Goal: Task Accomplishment & Management: Use online tool/utility

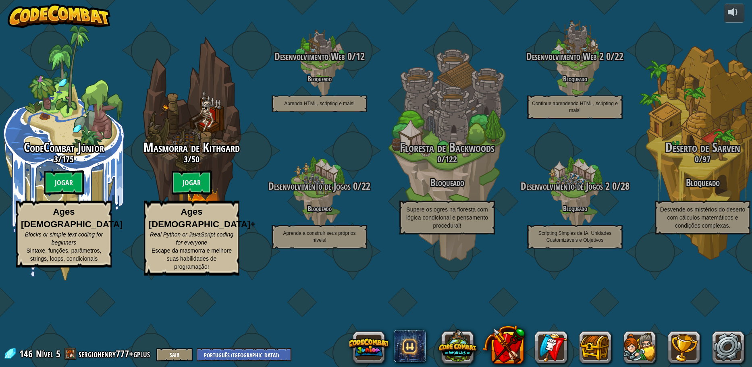
select select "pt-BR"
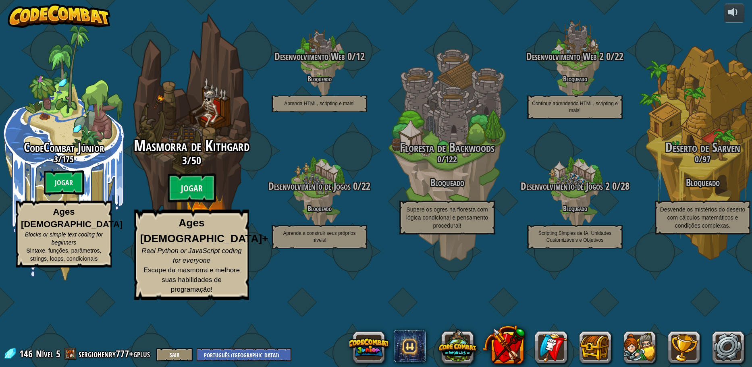
click at [234, 215] on div "Masmorra de Kithgard 3 / 50 Jogar Ages [DEMOGRAPHIC_DATA]+ Real Python or JavaS…" at bounding box center [191, 219] width 153 height 162
select select "pt-BR"
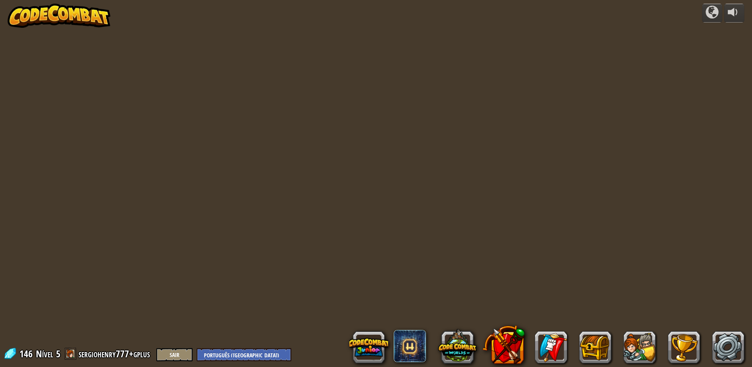
select select "pt-BR"
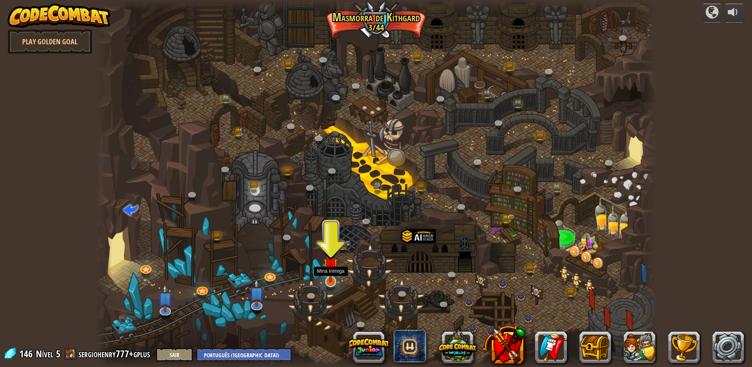
click at [335, 277] on img at bounding box center [330, 265] width 15 height 34
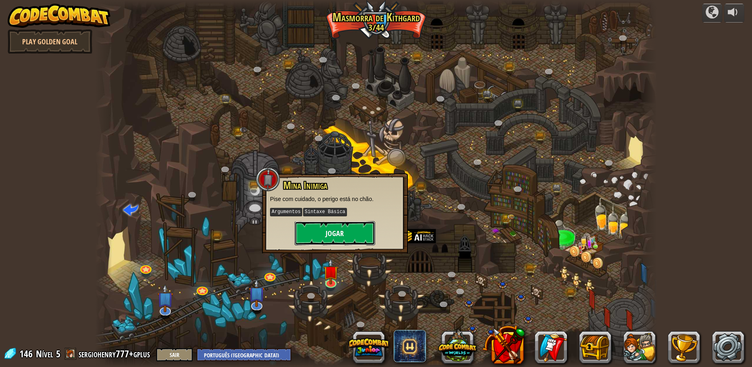
click at [318, 239] on button "Jogar" at bounding box center [335, 233] width 81 height 24
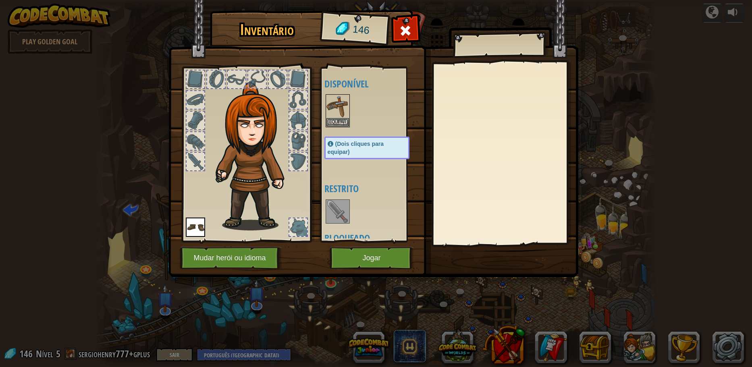
drag, startPoint x: 318, startPoint y: 239, endPoint x: 297, endPoint y: 253, distance: 25.5
click at [297, 253] on img at bounding box center [373, 131] width 410 height 292
click at [382, 261] on button "Jogar" at bounding box center [372, 258] width 84 height 22
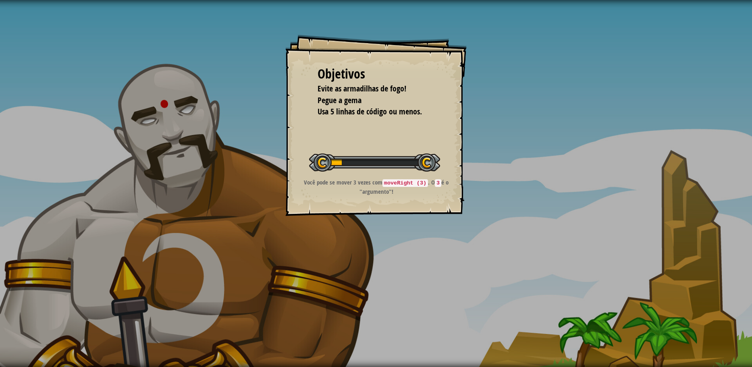
drag, startPoint x: 382, startPoint y: 261, endPoint x: 309, endPoint y: 258, distance: 73.4
click at [309, 258] on div "Objetivos Evite as armadilhas de fogo! Pegue a gema Usa 5 linhas de código ou m…" at bounding box center [376, 183] width 752 height 367
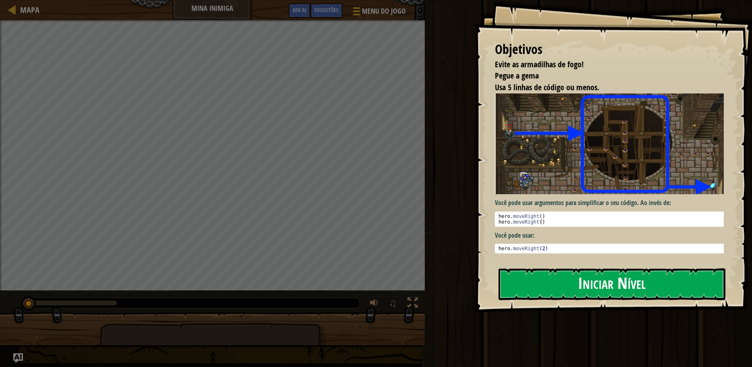
click at [548, 285] on button "Iniciar Nível" at bounding box center [611, 284] width 227 height 32
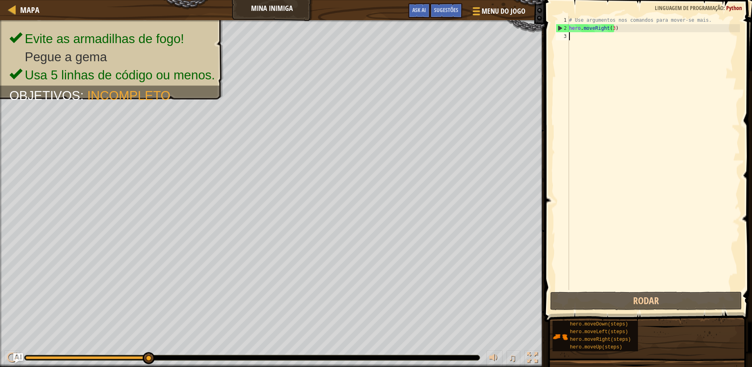
type textarea "H"
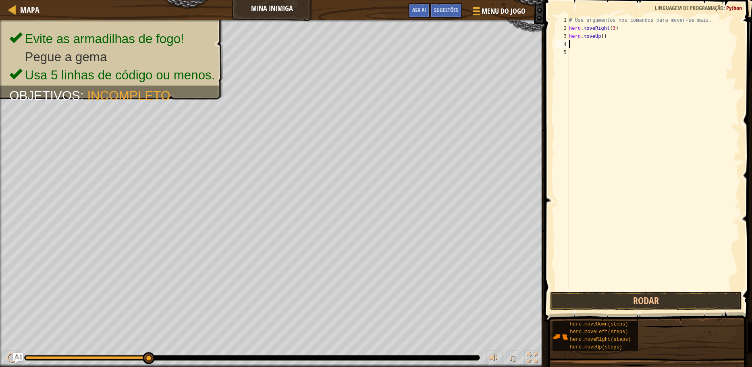
type textarea "H"
click at [605, 54] on div "# Use argumentos nos comandos para mover-se mais. hero . moveRight ( 3 ) hero .…" at bounding box center [653, 161] width 172 height 290
click at [623, 53] on div "# Use argumentos nos comandos para mover-se mais. hero . moveRight ( 3 ) hero .…" at bounding box center [653, 161] width 172 height 290
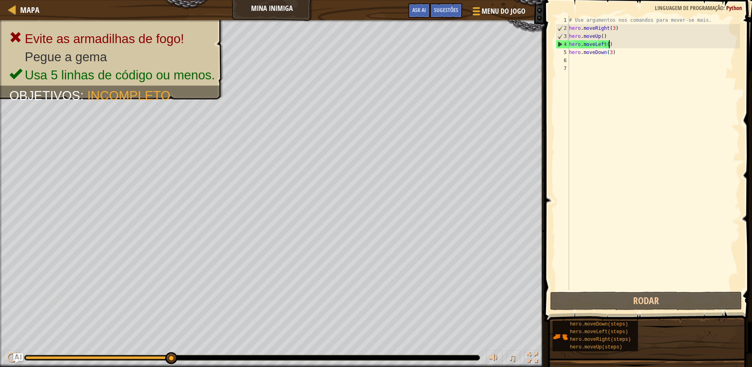
click at [620, 44] on div "# Use argumentos nos comandos para mover-se mais. hero . moveRight ( 3 ) hero .…" at bounding box center [653, 161] width 172 height 290
click at [617, 46] on div "# Use argumentos nos comandos para mover-se mais. hero . moveRight ( 3 ) hero .…" at bounding box center [653, 161] width 172 height 290
drag, startPoint x: 613, startPoint y: 50, endPoint x: 591, endPoint y: 50, distance: 21.8
click at [591, 50] on div "# Use argumentos nos comandos para mover-se mais. hero . moveRight ( 3 ) hero .…" at bounding box center [653, 161] width 172 height 290
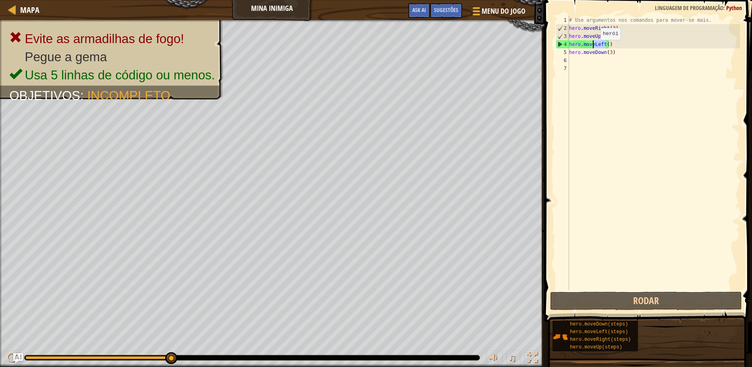
drag, startPoint x: 607, startPoint y: 42, endPoint x: 603, endPoint y: 70, distance: 27.7
click at [594, 48] on div "# Use argumentos nos comandos para mover-se mais. hero . moveRight ( 3 ) hero .…" at bounding box center [653, 161] width 172 height 290
click at [596, 44] on div "# Use argumentos nos comandos para mover-se mais. hero . moveRight ( 3 ) hero .…" at bounding box center [653, 161] width 172 height 290
click at [603, 44] on div "# Use argumentos nos comandos para mover-se mais. hero . moveRight ( 3 ) hero .…" at bounding box center [653, 153] width 172 height 274
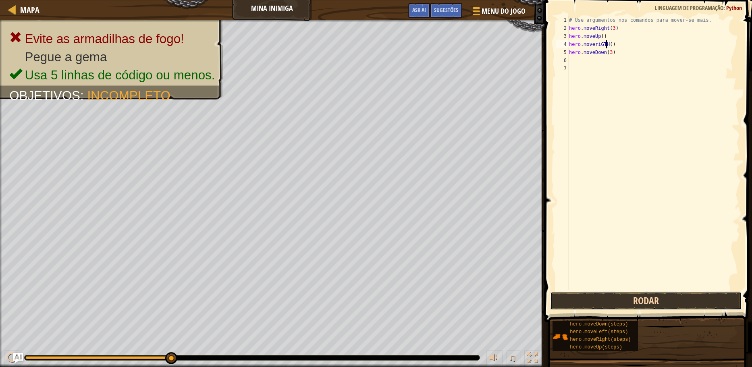
click at [610, 299] on button "Rodar" at bounding box center [646, 301] width 192 height 19
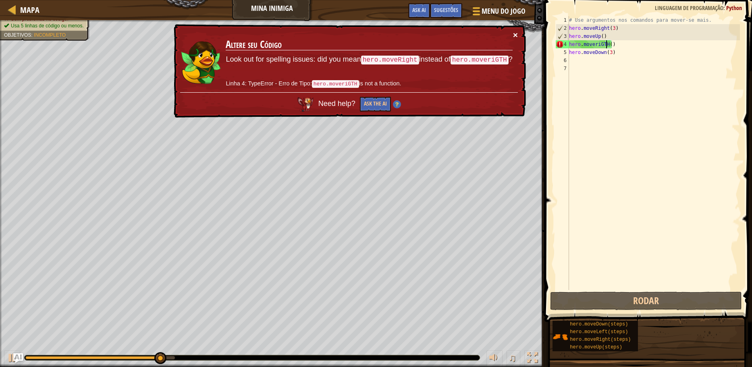
click at [513, 34] on button "×" at bounding box center [515, 35] width 5 height 8
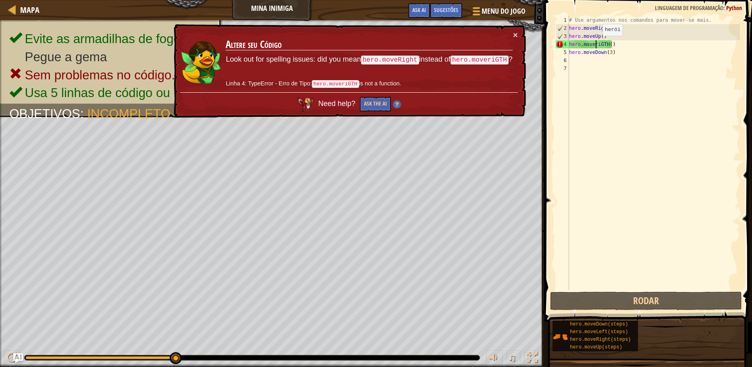
drag, startPoint x: 595, startPoint y: 44, endPoint x: 622, endPoint y: 40, distance: 27.3
click at [626, 37] on div "# Use argumentos nos comandos para mover-se mais. hero . moveRight ( 3 ) hero .…" at bounding box center [653, 161] width 172 height 290
click at [606, 45] on div "# Use argumentos nos comandos para mover-se mais. hero . moveRight ( 3 ) hero .…" at bounding box center [653, 161] width 172 height 290
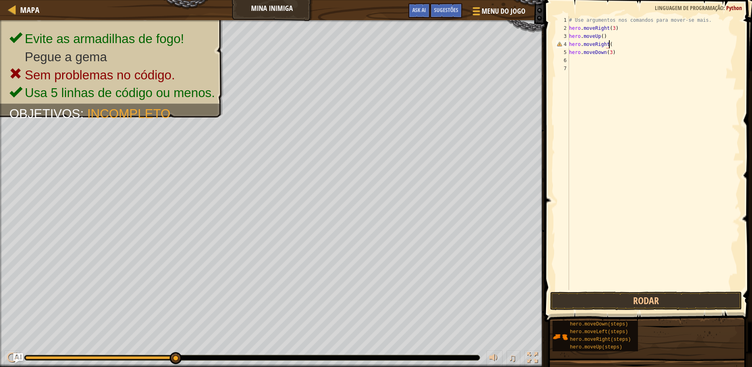
scroll to position [4, 3]
type textarea "hero.moveRight()"
drag, startPoint x: 600, startPoint y: 311, endPoint x: 604, endPoint y: 305, distance: 6.8
click at [600, 311] on span at bounding box center [649, 150] width 214 height 346
click at [604, 302] on button "Rodar" at bounding box center [646, 301] width 192 height 19
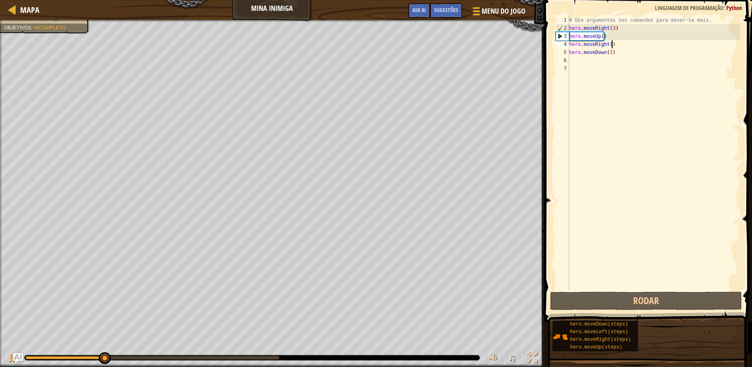
click at [622, 62] on div "# Use argumentos nos comandos para mover-se mais. hero . moveRight ( 3 ) hero .…" at bounding box center [653, 161] width 172 height 290
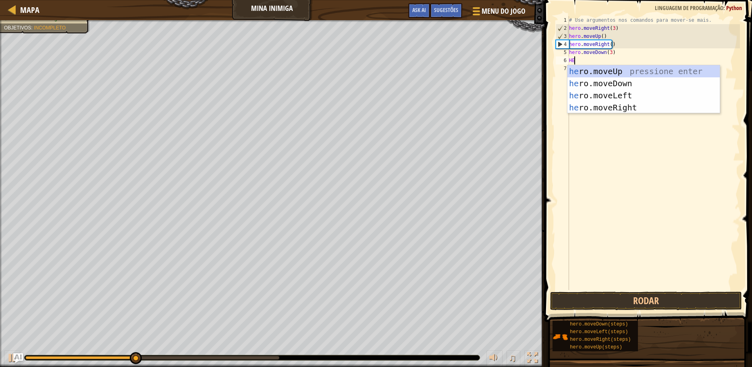
type textarea "HER"
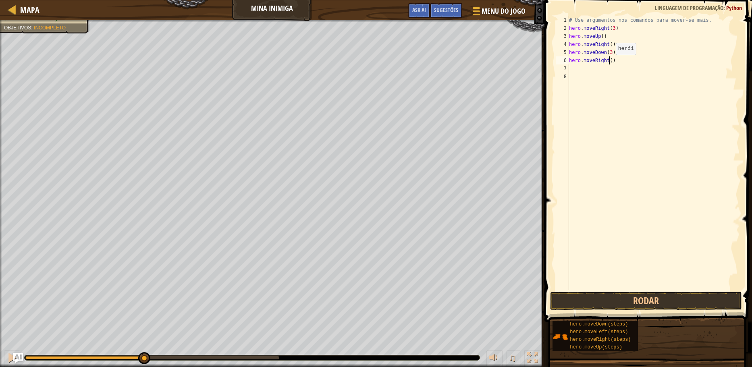
click at [609, 63] on div "# Use argumentos nos comandos para mover-se mais. hero . moveRight ( 3 ) hero .…" at bounding box center [653, 161] width 172 height 290
type textarea "hero.moveRight(2)"
click at [650, 183] on div "# Use argumentos nos comandos para mover-se mais. hero . moveRight ( 3 ) hero .…" at bounding box center [653, 161] width 172 height 290
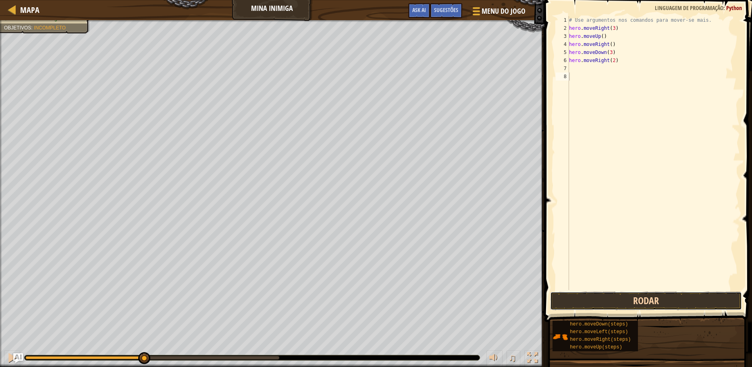
click at [617, 301] on button "Rodar" at bounding box center [646, 301] width 192 height 19
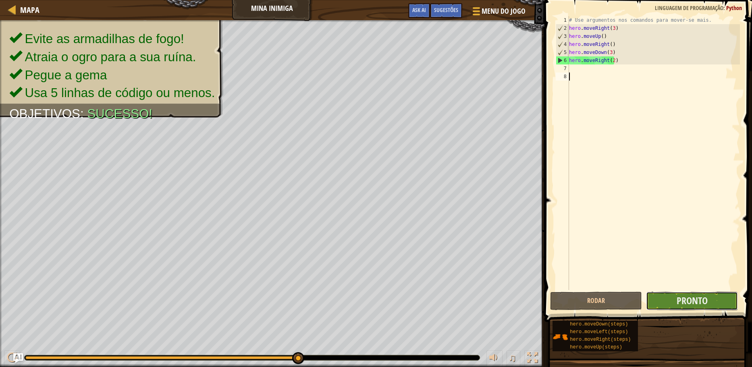
click at [692, 292] on button "Pronto" at bounding box center [692, 301] width 92 height 19
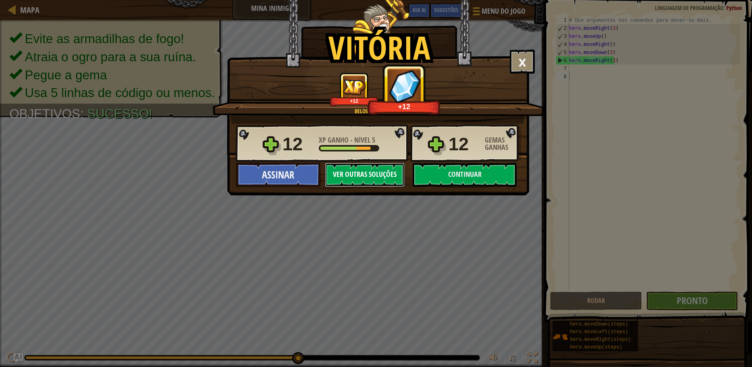
click at [393, 177] on button "Ver Outras Soluções" at bounding box center [365, 175] width 80 height 24
select select "pt-BR"
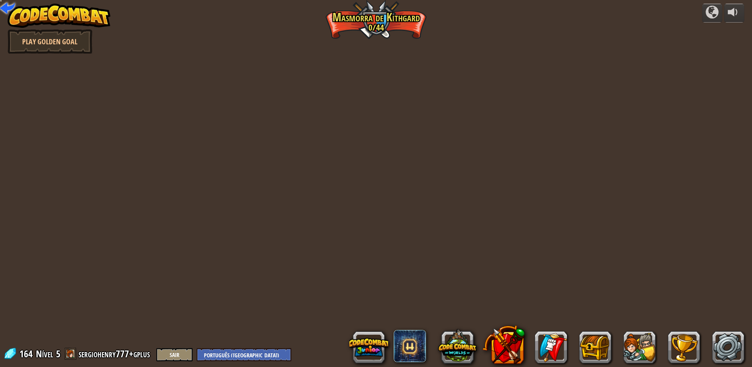
select select "pt-BR"
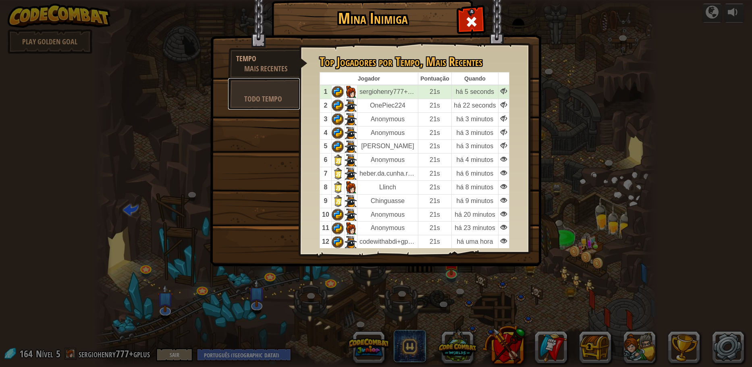
click at [264, 107] on link "Todo Tempo" at bounding box center [264, 93] width 72 height 31
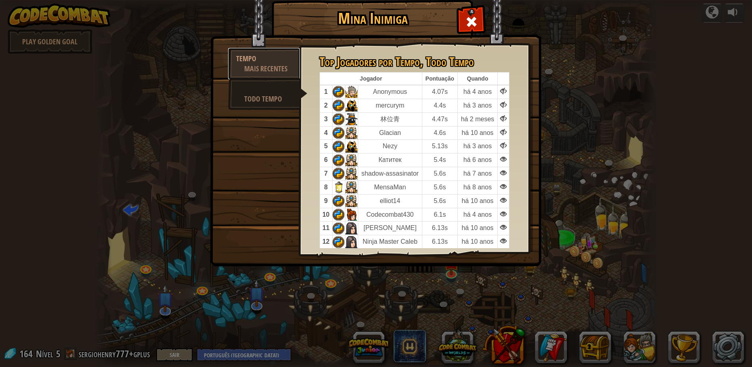
click at [291, 68] on div "Mais Recentes" at bounding box center [268, 69] width 48 height 10
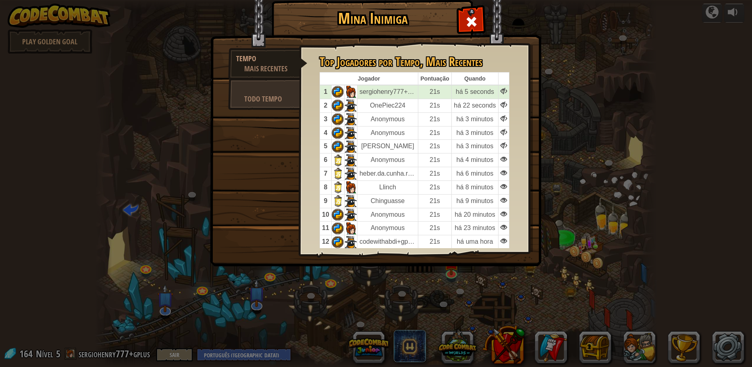
click at [169, 155] on div "[PERSON_NAME] Inimiga Tempo Mais Recentes Todo Tempo Top Jogadores por Tempo , …" at bounding box center [376, 183] width 752 height 367
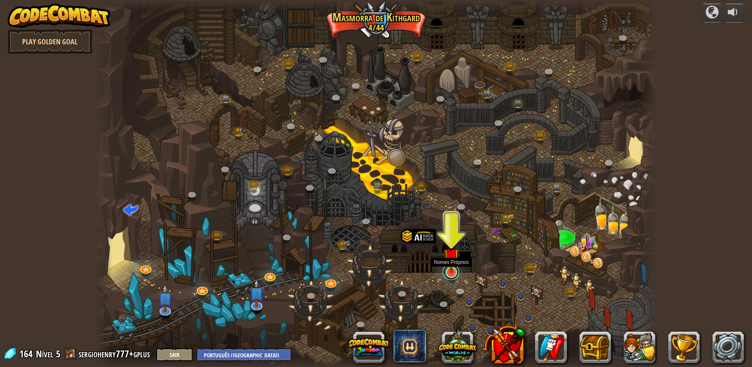
click at [446, 274] on link at bounding box center [451, 272] width 16 height 16
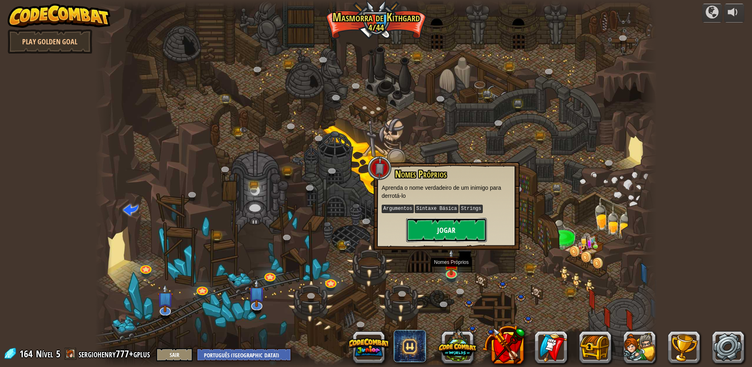
click at [444, 222] on button "Jogar" at bounding box center [446, 230] width 81 height 24
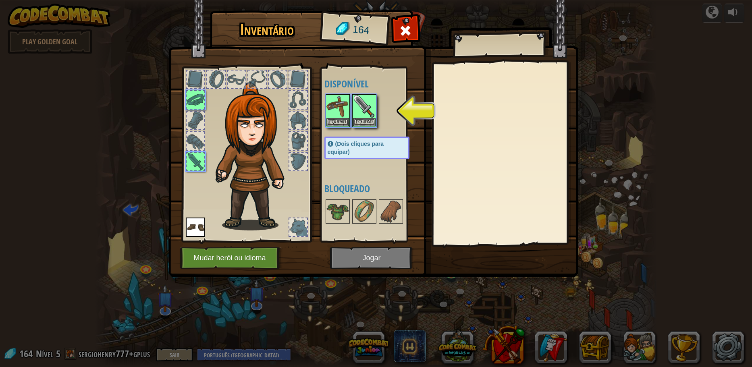
click at [349, 248] on img at bounding box center [373, 131] width 410 height 292
click at [366, 114] on img at bounding box center [364, 106] width 23 height 23
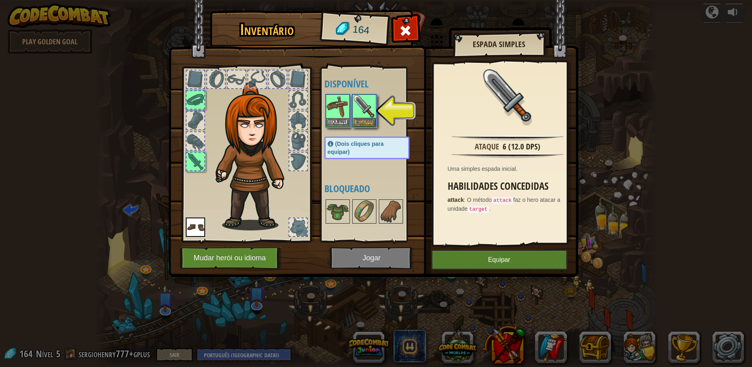
click at [483, 276] on img at bounding box center [373, 131] width 410 height 292
click at [483, 272] on img at bounding box center [373, 131] width 410 height 292
click at [483, 269] on button "Equipar" at bounding box center [499, 260] width 136 height 20
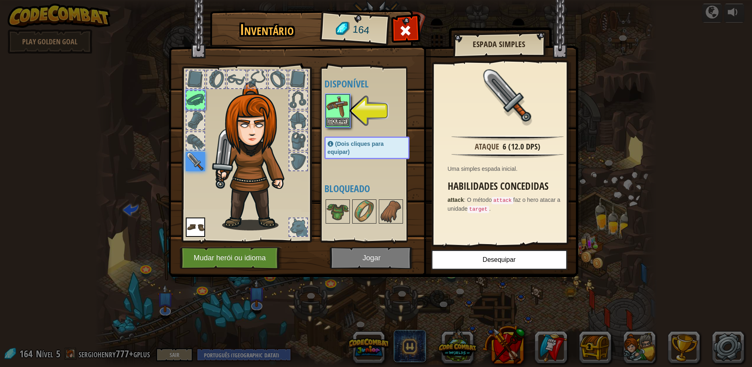
click at [348, 108] on img at bounding box center [337, 106] width 23 height 23
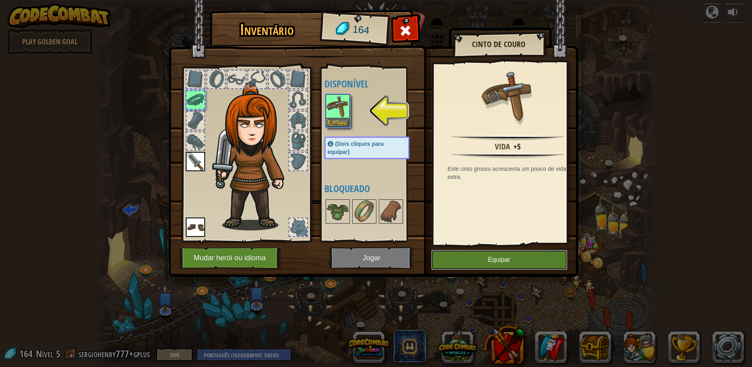
click at [482, 267] on button "Equipar" at bounding box center [499, 260] width 136 height 20
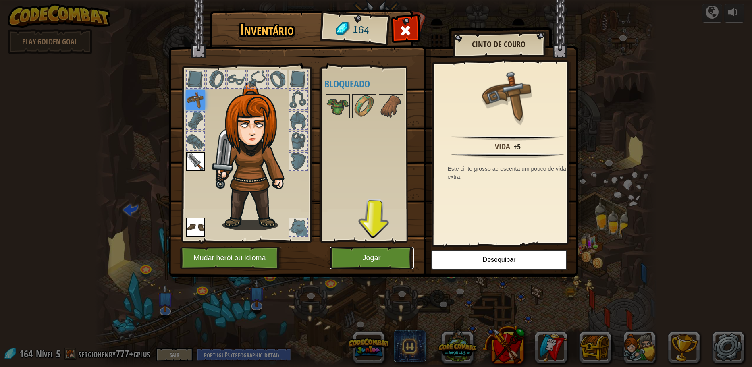
click at [374, 258] on button "Jogar" at bounding box center [372, 258] width 84 height 22
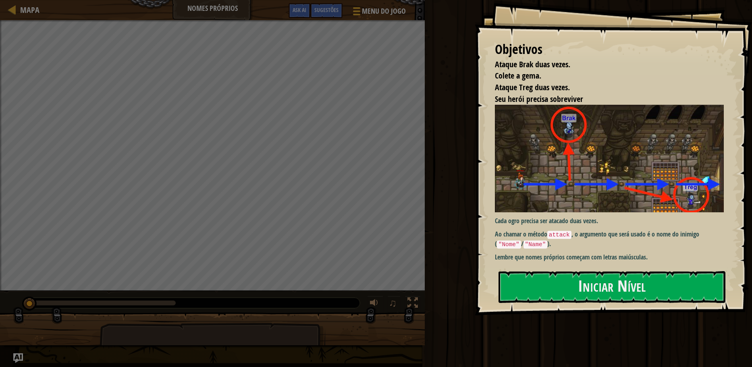
drag, startPoint x: 511, startPoint y: 232, endPoint x: 545, endPoint y: 224, distance: 34.8
click at [544, 223] on div "Cada ogro precisa ser atacado duas vezes. Ao chamar o método attack , o argumen…" at bounding box center [612, 183] width 235 height 157
